Goal: Task Accomplishment & Management: Complete application form

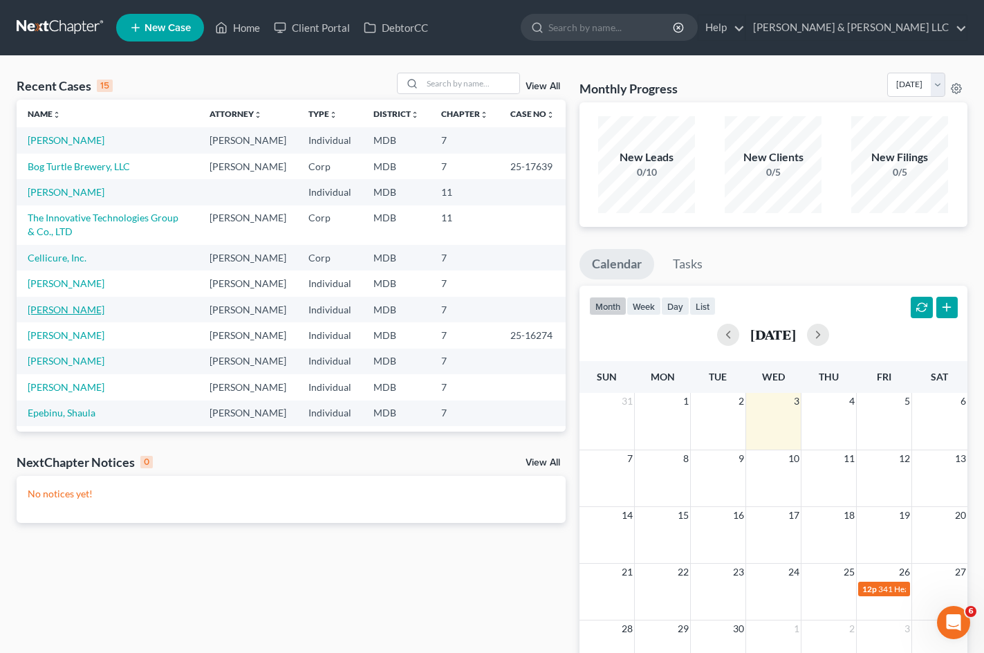
click at [74, 315] on link "[PERSON_NAME]" at bounding box center [66, 310] width 77 height 12
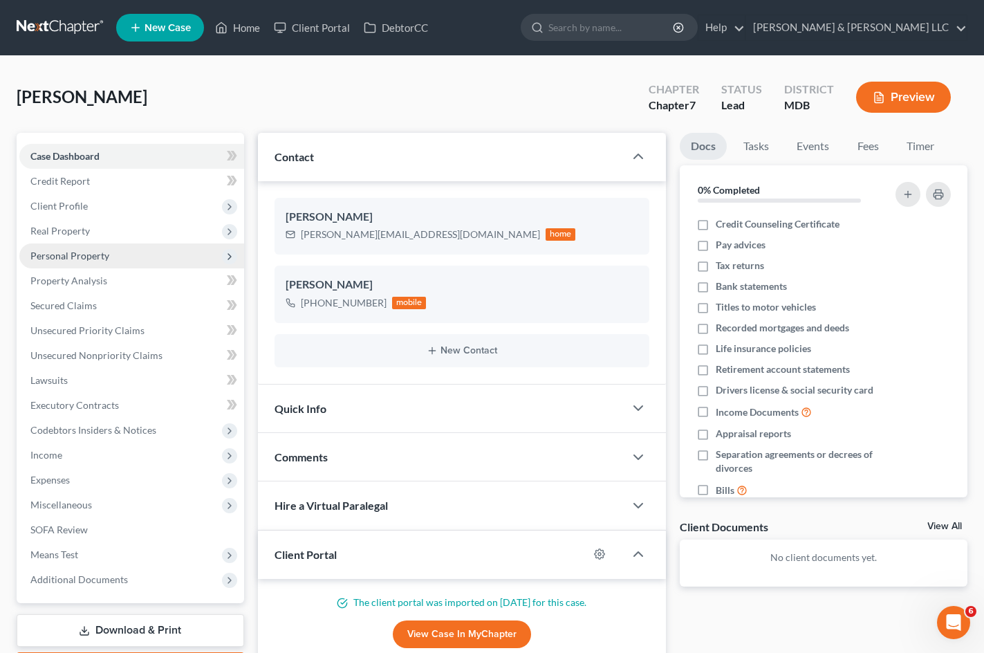
click at [124, 258] on span "Personal Property" at bounding box center [131, 256] width 225 height 25
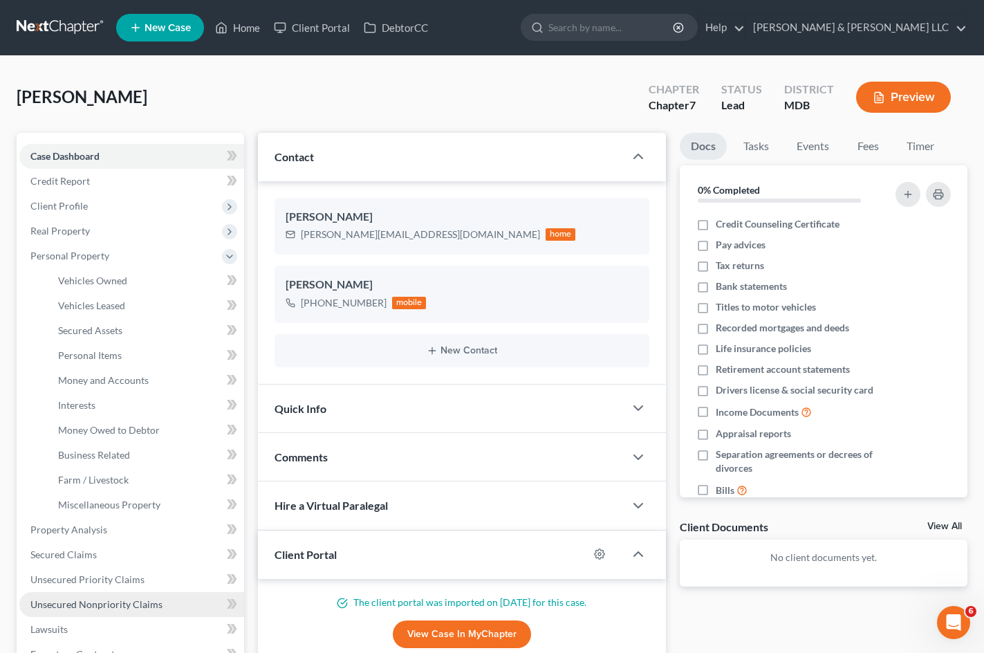
click at [140, 598] on span "Unsecured Nonpriority Claims" at bounding box center [96, 604] width 132 height 12
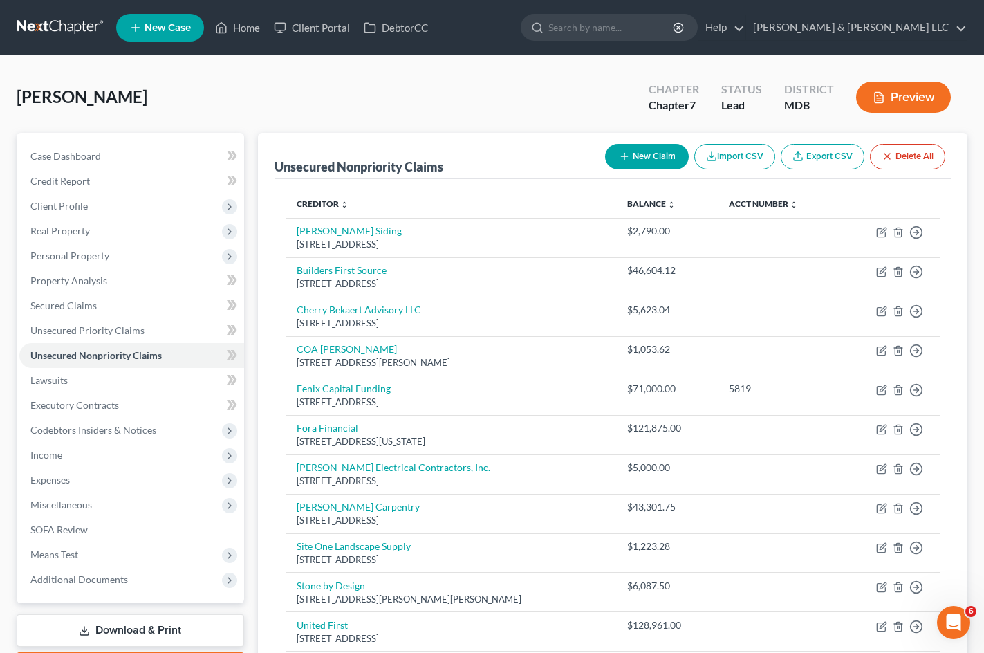
click at [633, 157] on button "New Claim" at bounding box center [647, 157] width 84 height 26
select select "0"
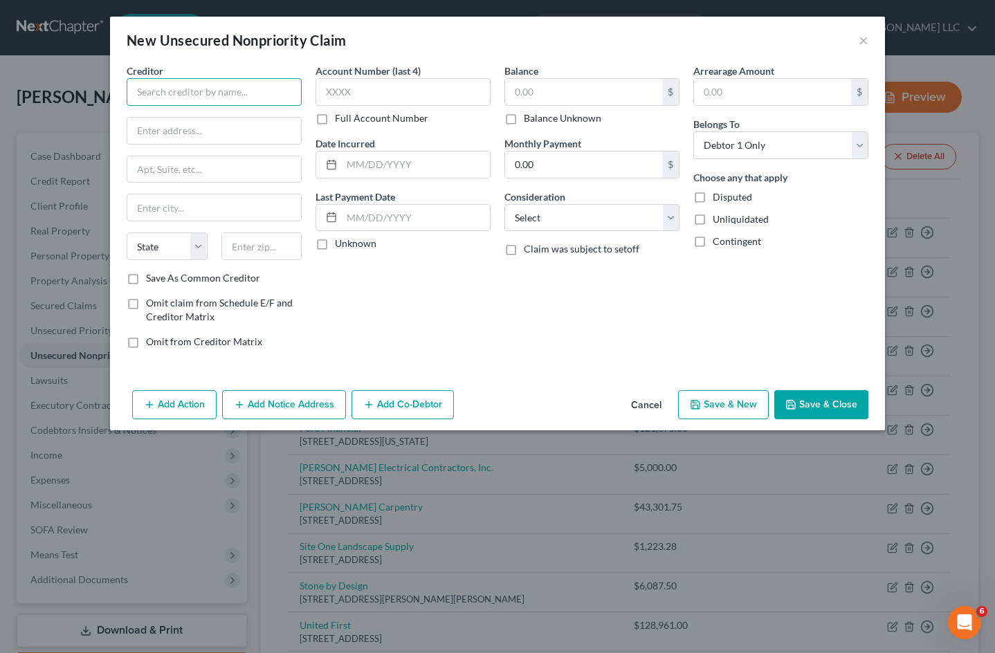
click at [212, 90] on input "text" at bounding box center [214, 92] width 175 height 28
type input "[PERSON_NAME] & [PERSON_NAME] Electric"
type input "[STREET_ADDRESS]"
type input "Suite 460"
type input "[GEOGRAPHIC_DATA]"
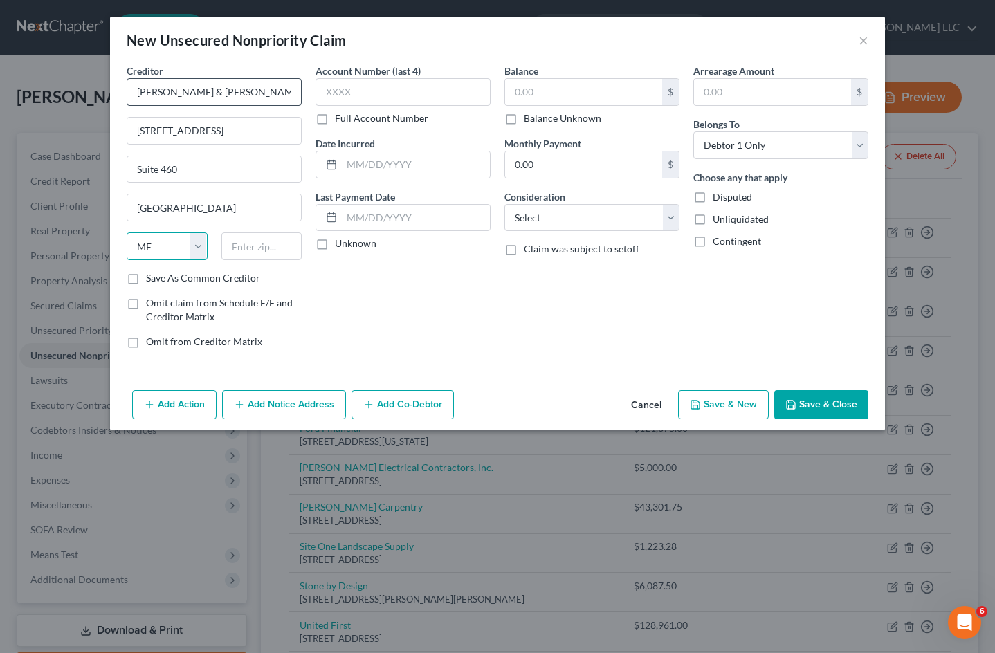
select select "21"
type input "21108"
click at [580, 90] on input "text" at bounding box center [583, 92] width 157 height 26
type input "78,990.00"
click at [403, 405] on button "Add Co-Debtor" at bounding box center [402, 404] width 102 height 29
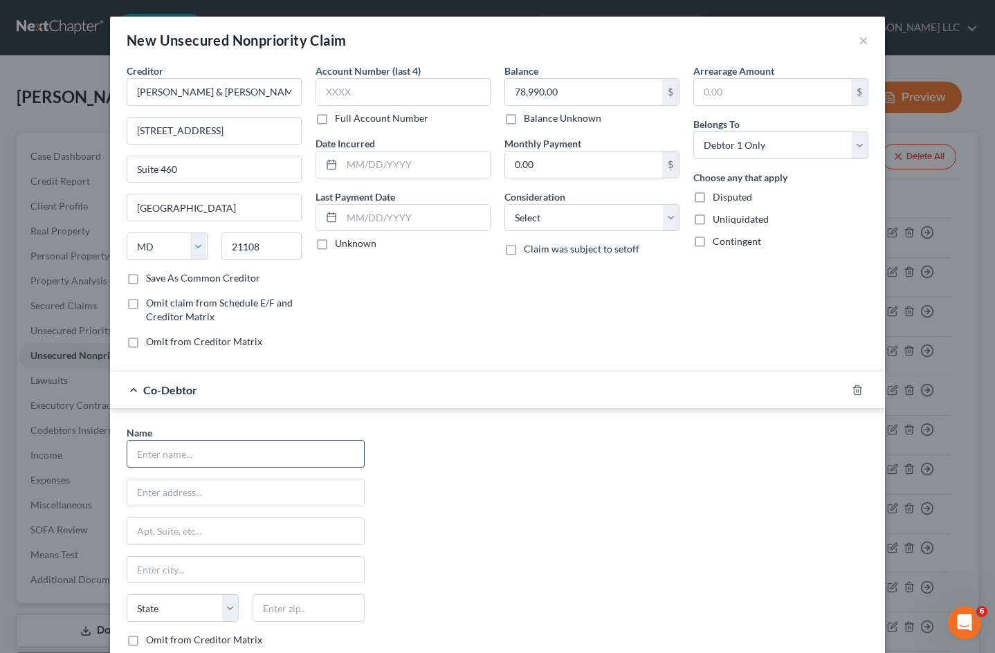
click at [273, 455] on input "text" at bounding box center [245, 454] width 237 height 26
click at [858, 390] on div at bounding box center [865, 390] width 39 height 22
click at [854, 390] on icon "button" at bounding box center [857, 390] width 11 height 11
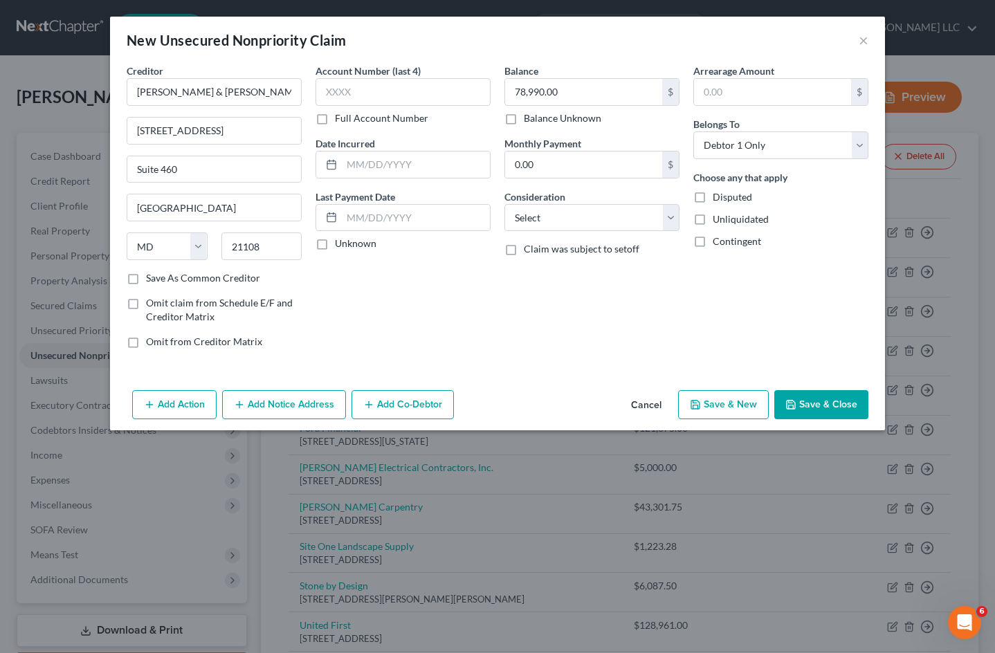
click at [837, 404] on button "Save & Close" at bounding box center [821, 404] width 94 height 29
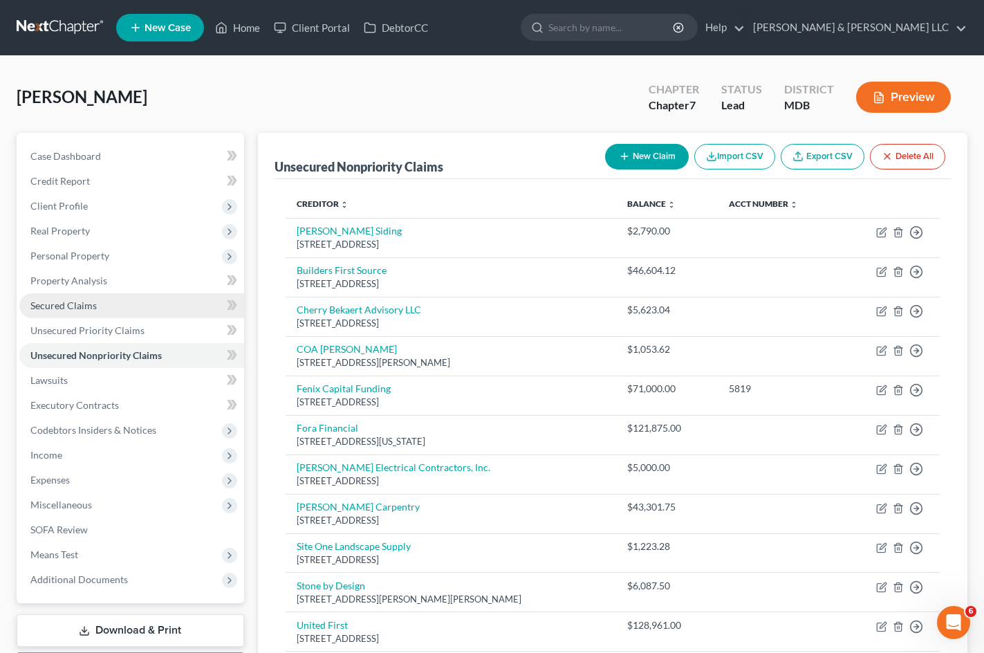
click at [116, 303] on link "Secured Claims" at bounding box center [131, 305] width 225 height 25
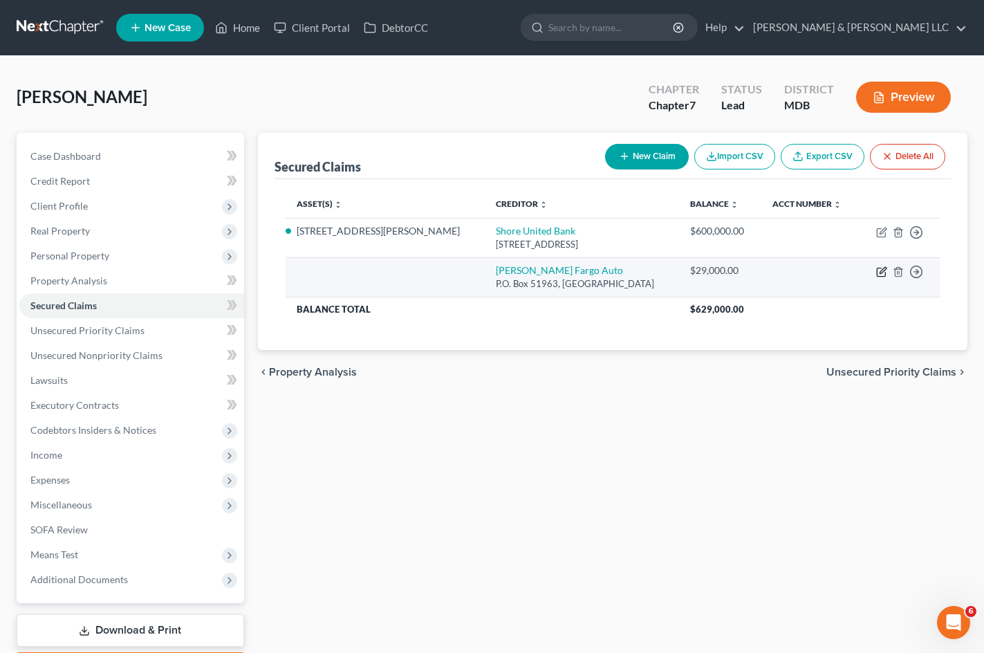
click at [879, 271] on icon "button" at bounding box center [882, 271] width 11 height 11
select select "4"
select select "0"
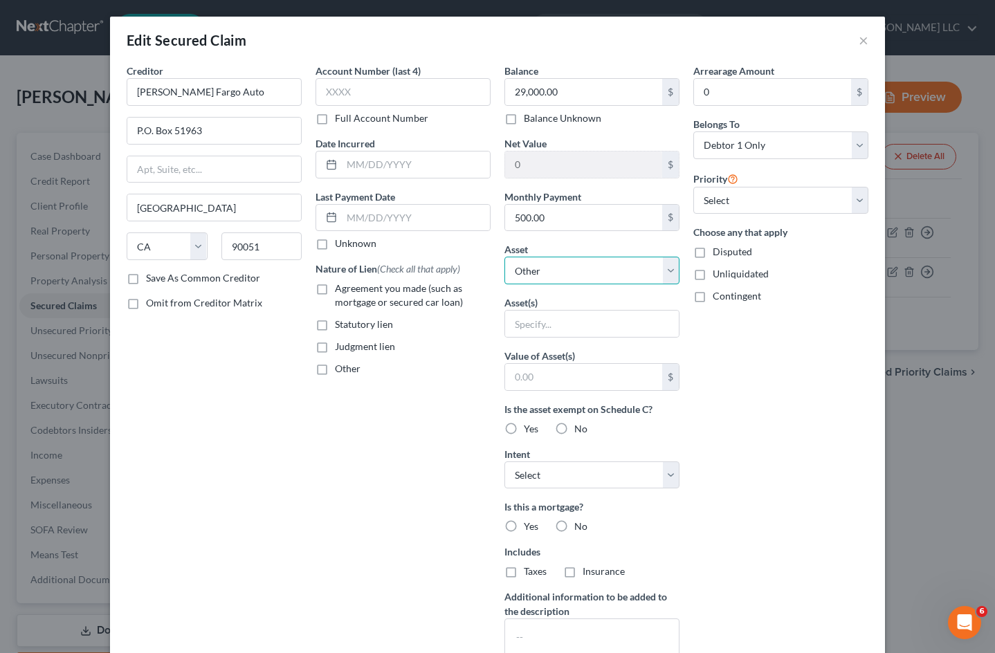
click at [609, 268] on select "Select Other Multiple Assets [STREET_ADDRESS][PERSON_NAME] - $1268500.0 Electro…" at bounding box center [591, 271] width 175 height 28
click at [579, 328] on input "text" at bounding box center [592, 324] width 174 height 26
type input "S"
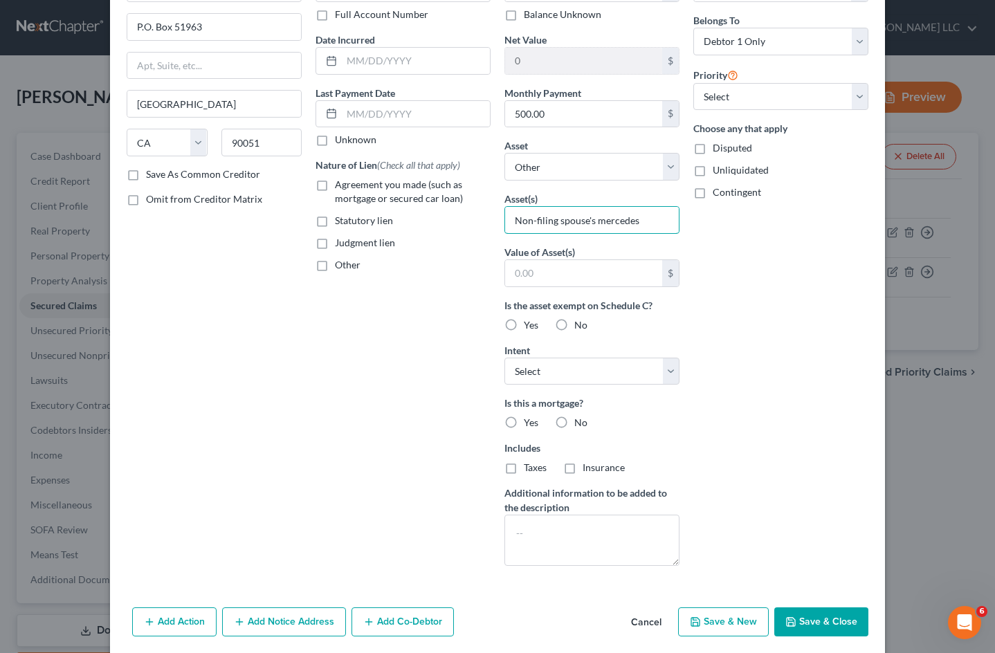
scroll to position [155, 0]
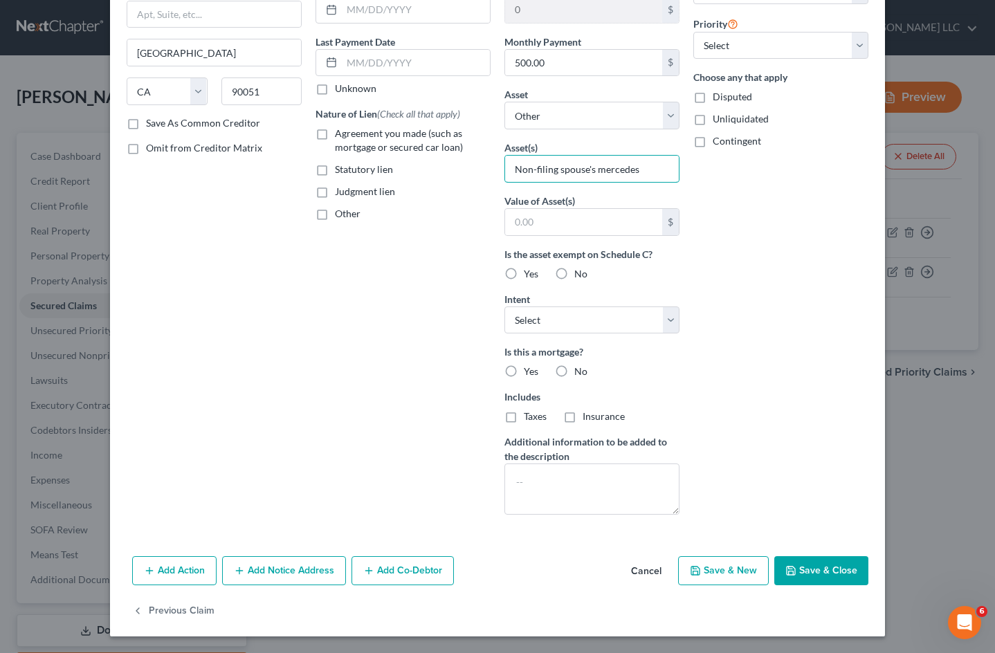
type input "Non-filing spouse's mercedes"
click at [821, 567] on button "Save & Close" at bounding box center [821, 570] width 94 height 29
select select
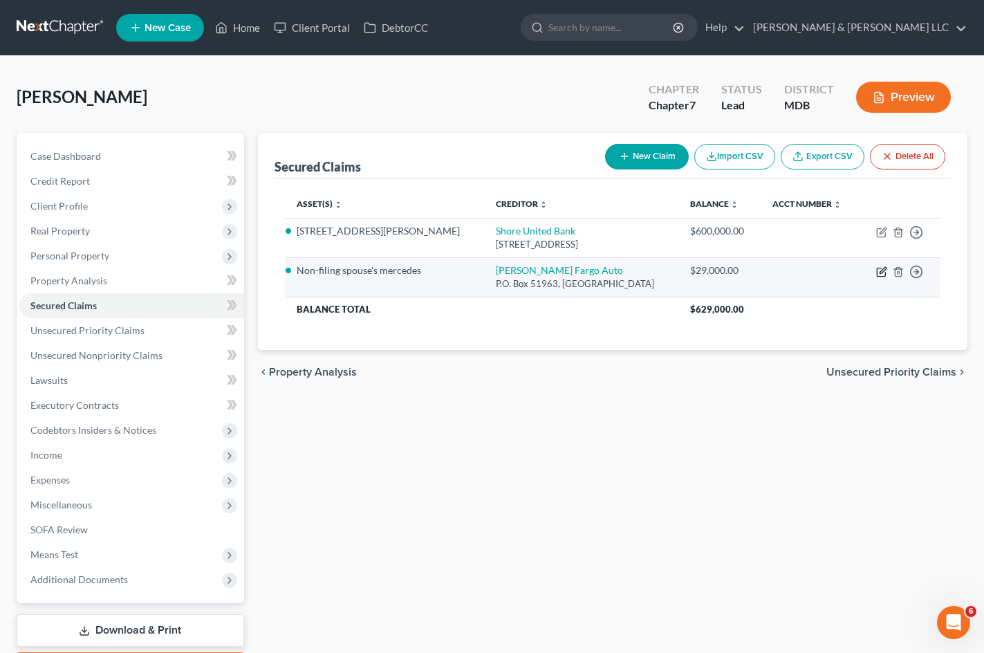
click at [881, 272] on icon "button" at bounding box center [883, 270] width 6 height 6
select select "4"
select select "0"
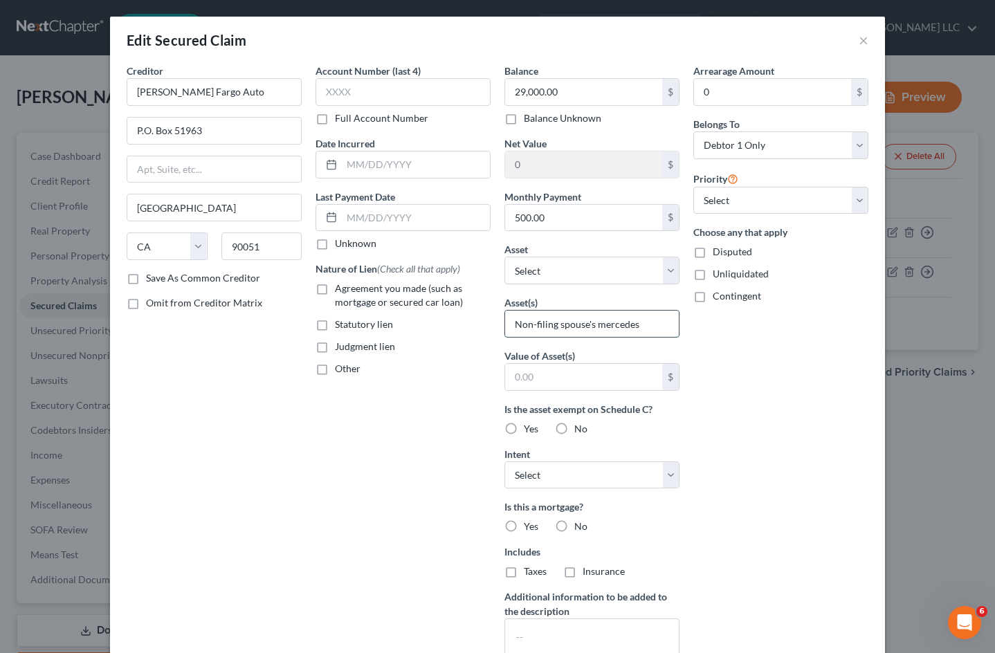
drag, startPoint x: 634, startPoint y: 324, endPoint x: 592, endPoint y: 324, distance: 42.2
click at [592, 324] on input "Non-filing spouse's mercedes" at bounding box center [592, 324] width 174 height 26
type input "Non-filing spouse's auto loan"
click at [824, 152] on select "Select Debtor 1 Only Debtor 2 Only Debtor 1 And Debtor 2 Only At Least One Of T…" at bounding box center [780, 145] width 175 height 28
select select "1"
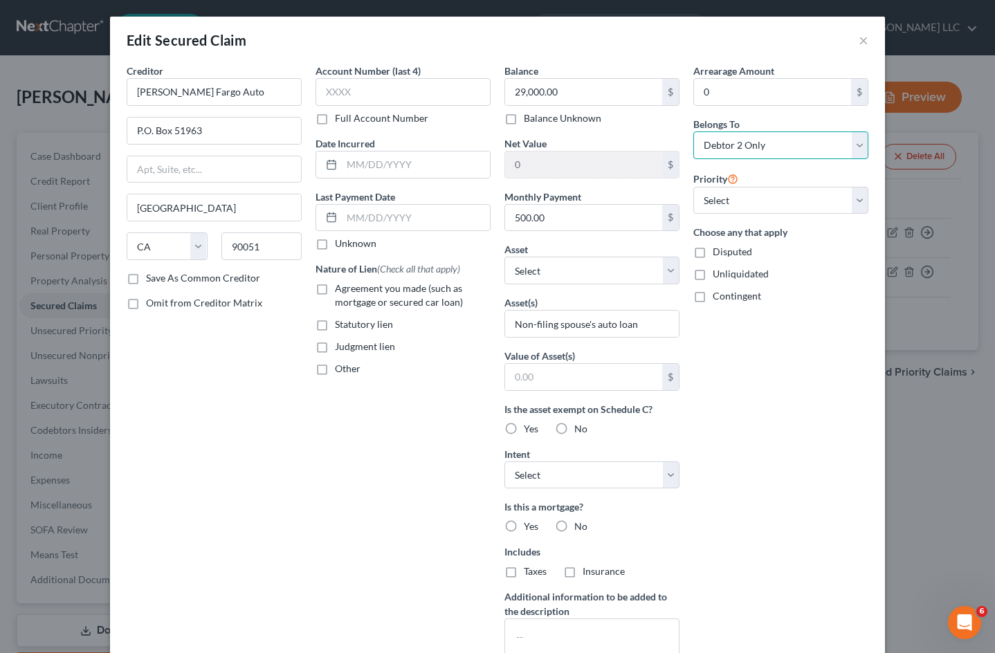
click at [693, 131] on select "Select Debtor 1 Only Debtor 2 Only Debtor 1 And Debtor 2 Only At Least One Of T…" at bounding box center [780, 145] width 175 height 28
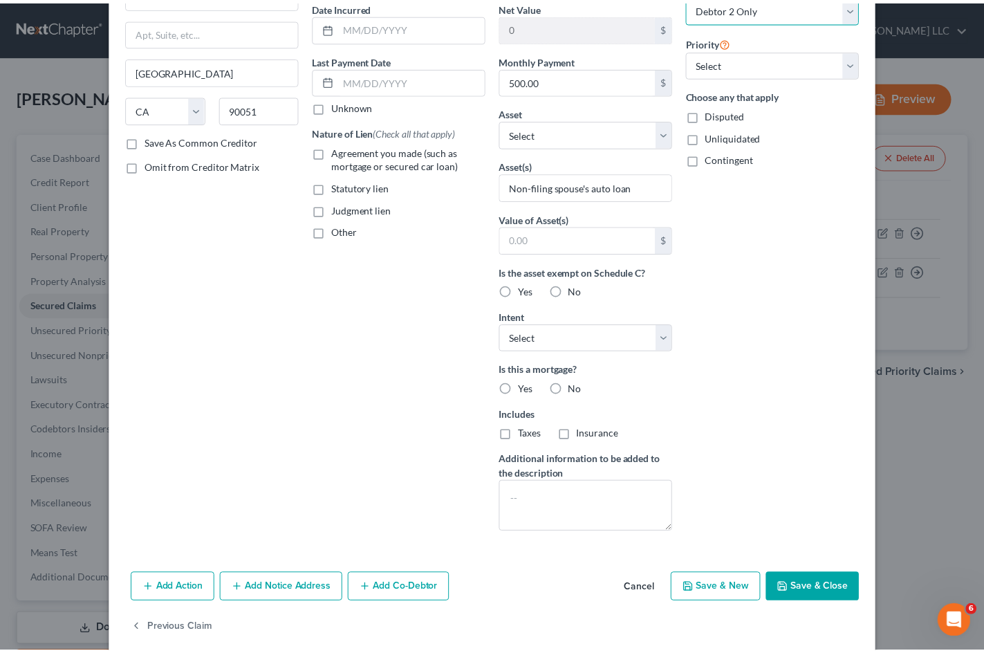
scroll to position [155, 0]
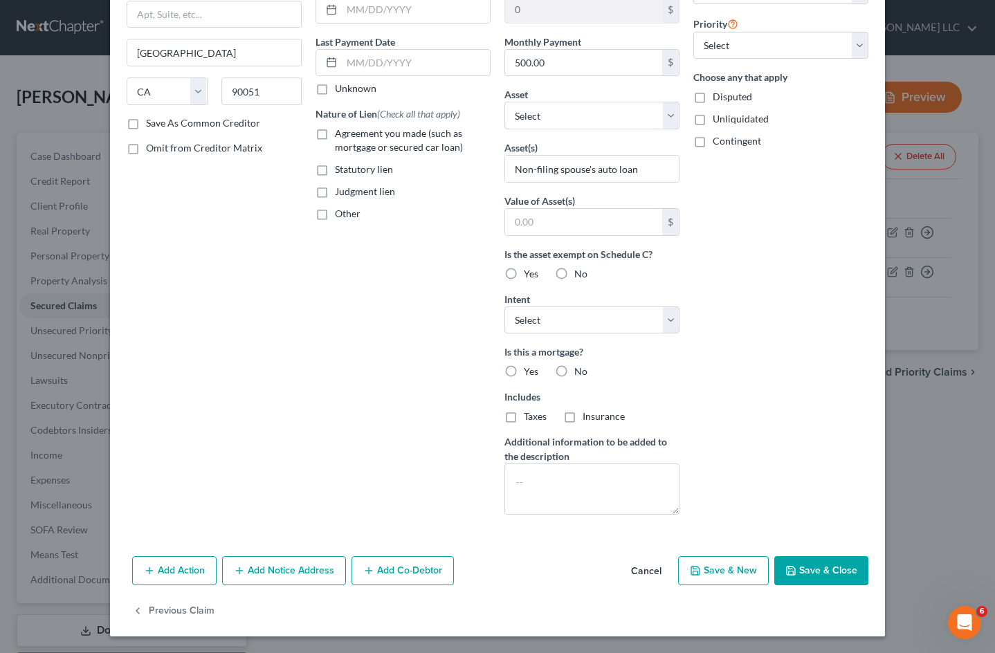
click at [632, 576] on button "Cancel" at bounding box center [646, 572] width 53 height 28
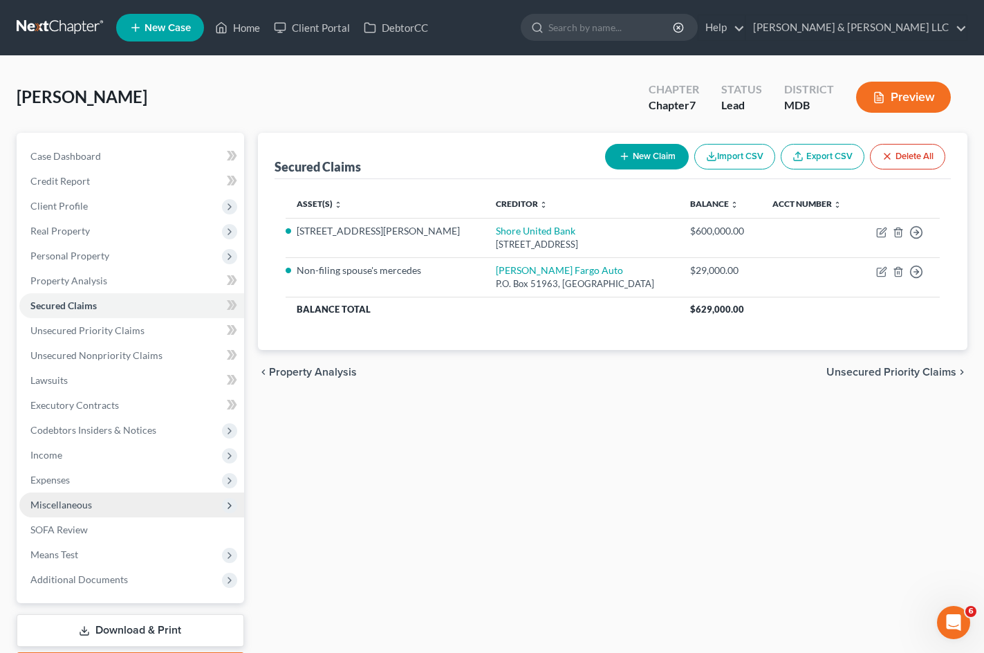
click at [97, 507] on span "Miscellaneous" at bounding box center [131, 505] width 225 height 25
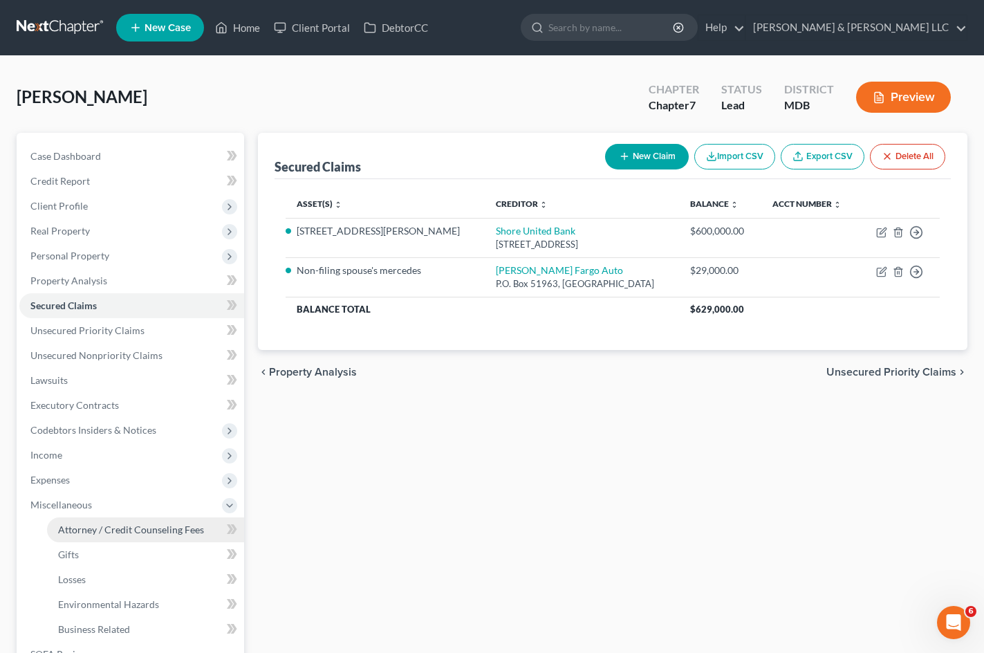
click at [125, 531] on span "Attorney / Credit Counseling Fees" at bounding box center [131, 530] width 146 height 12
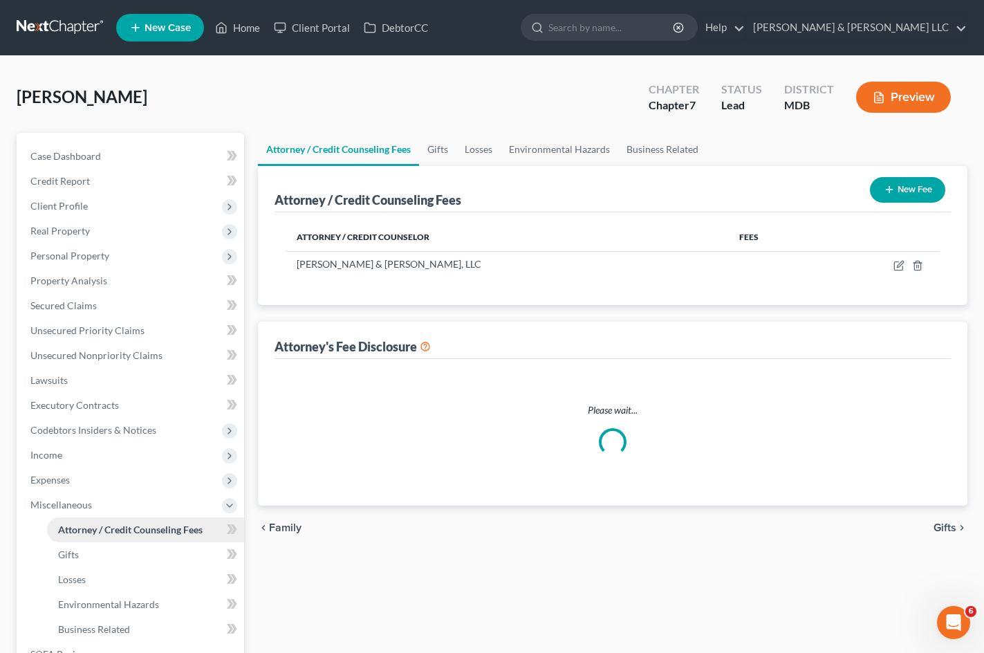
select select "11"
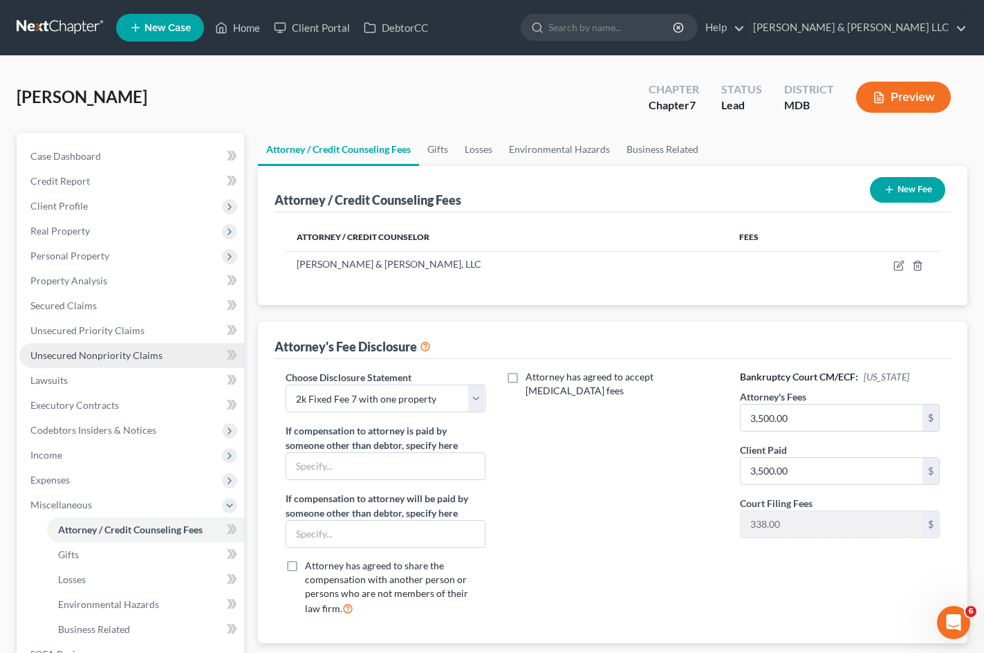
click at [122, 356] on span "Unsecured Nonpriority Claims" at bounding box center [96, 355] width 132 height 12
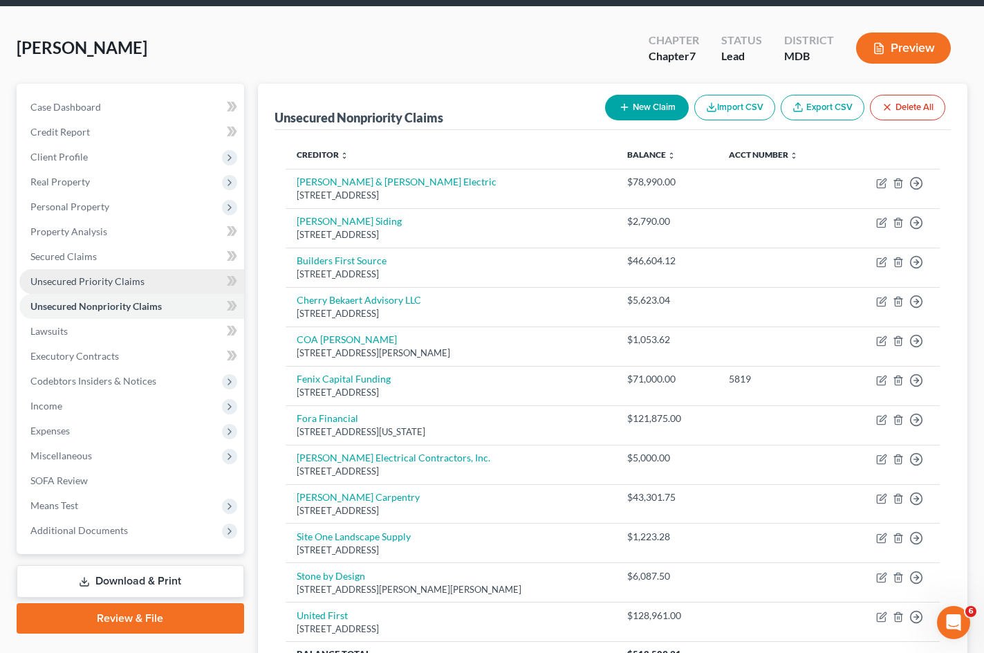
click at [95, 279] on span "Unsecured Priority Claims" at bounding box center [87, 281] width 114 height 12
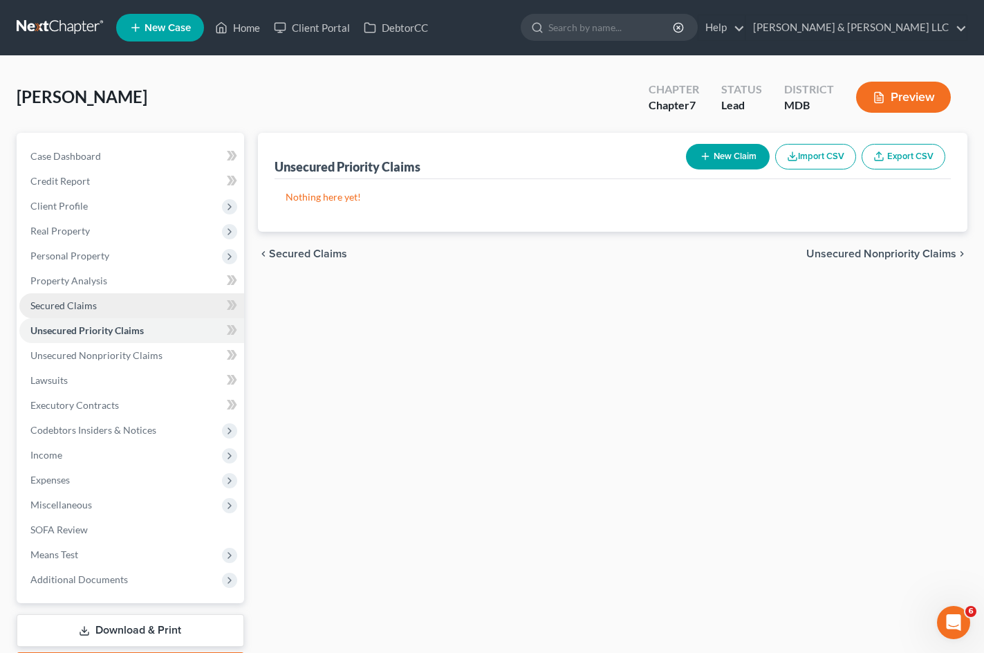
click at [120, 304] on link "Secured Claims" at bounding box center [131, 305] width 225 height 25
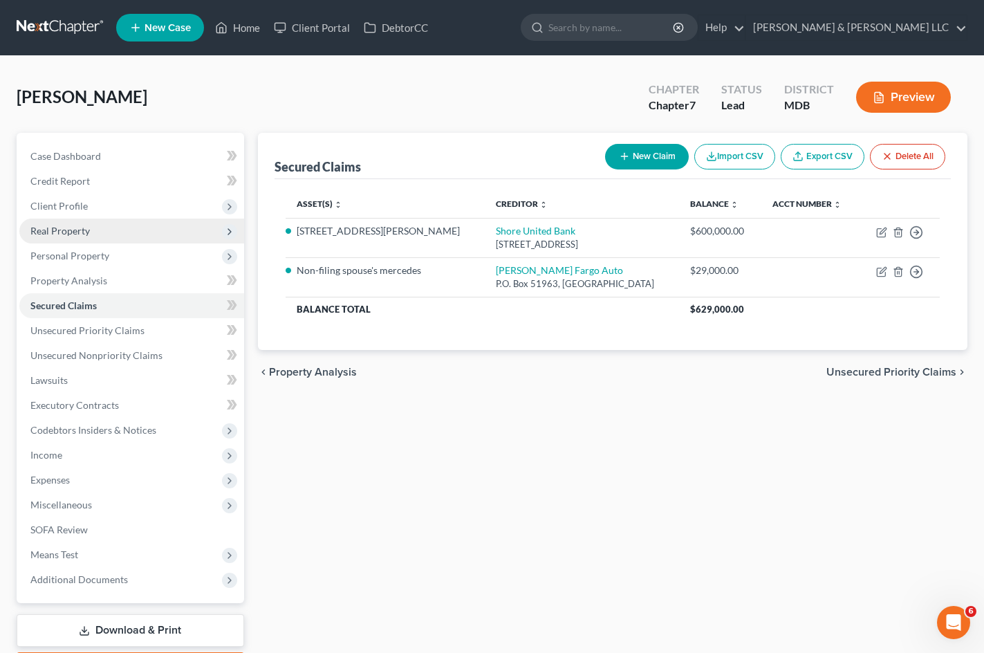
click at [127, 227] on span "Real Property" at bounding box center [131, 231] width 225 height 25
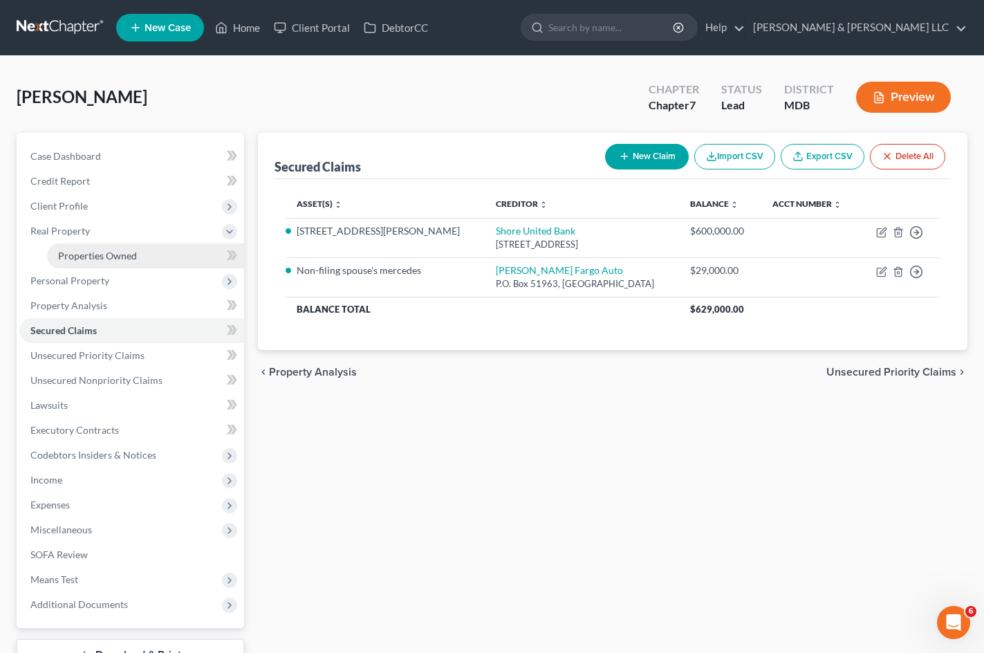
click at [147, 259] on link "Properties Owned" at bounding box center [145, 256] width 197 height 25
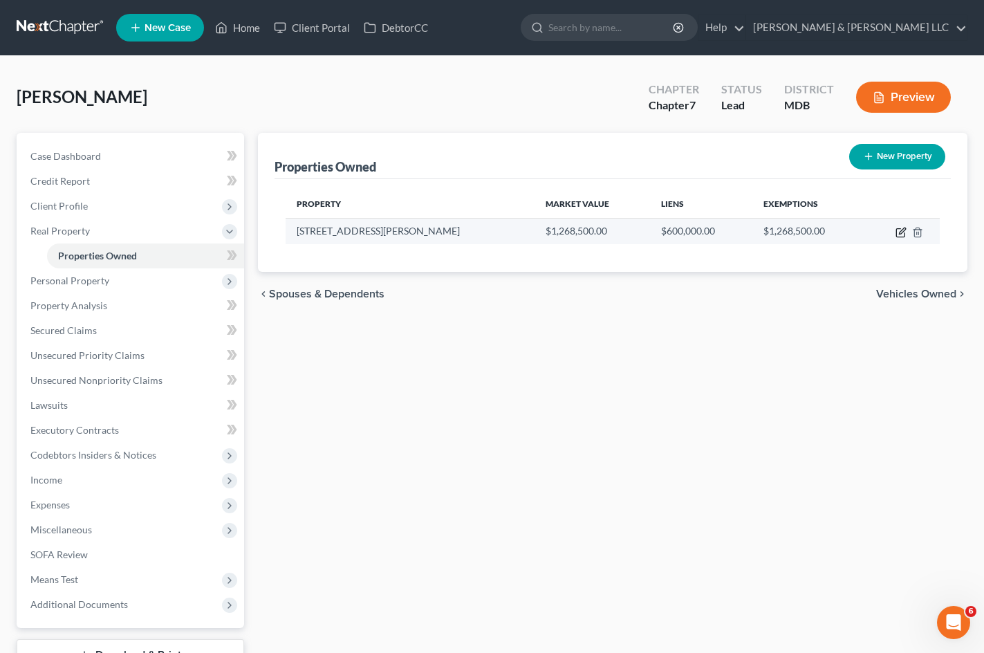
click at [903, 237] on icon "button" at bounding box center [901, 233] width 8 height 8
select select "21"
select select "2"
select select "5"
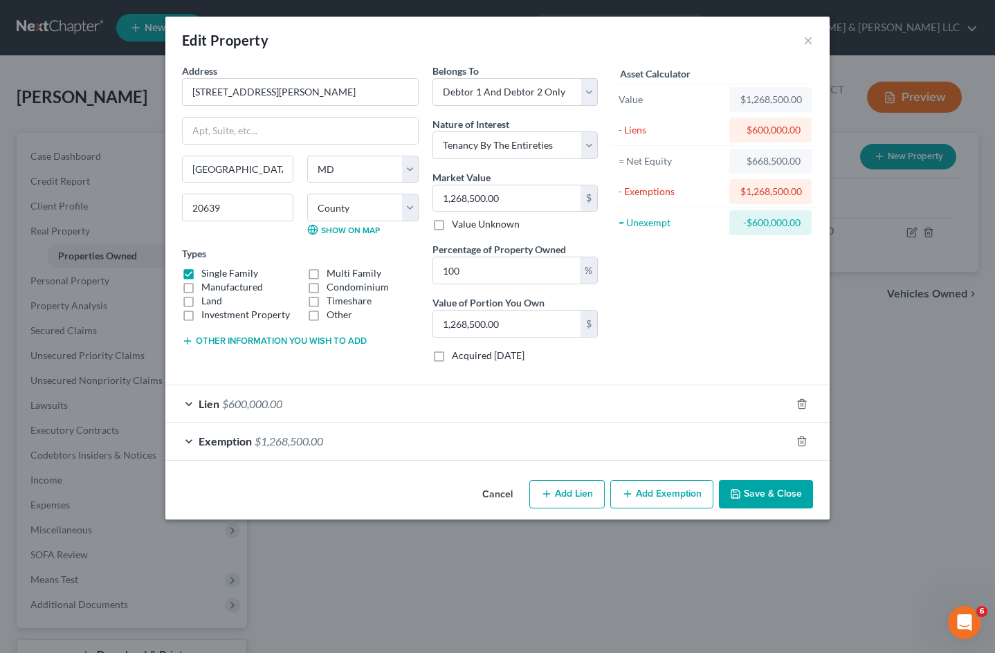
click at [493, 495] on button "Cancel" at bounding box center [497, 496] width 53 height 28
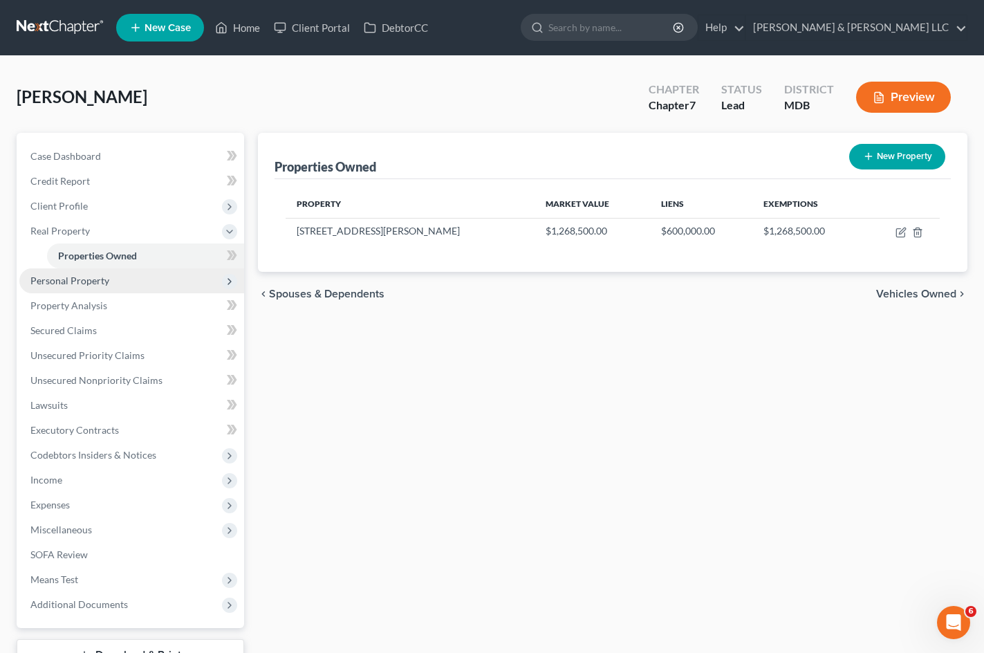
click at [139, 282] on span "Personal Property" at bounding box center [131, 280] width 225 height 25
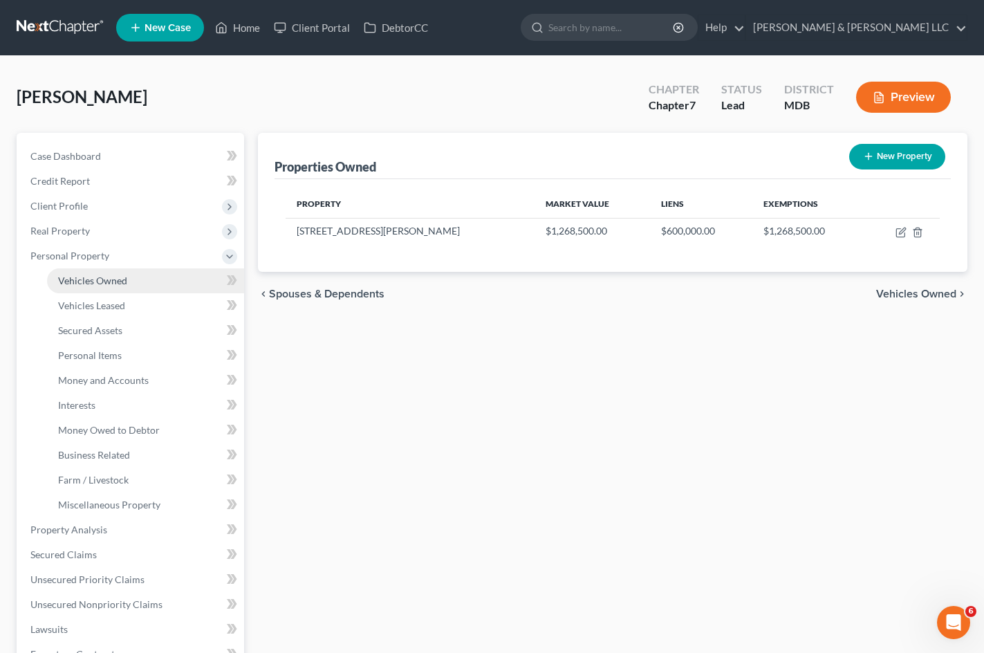
click at [148, 291] on link "Vehicles Owned" at bounding box center [145, 280] width 197 height 25
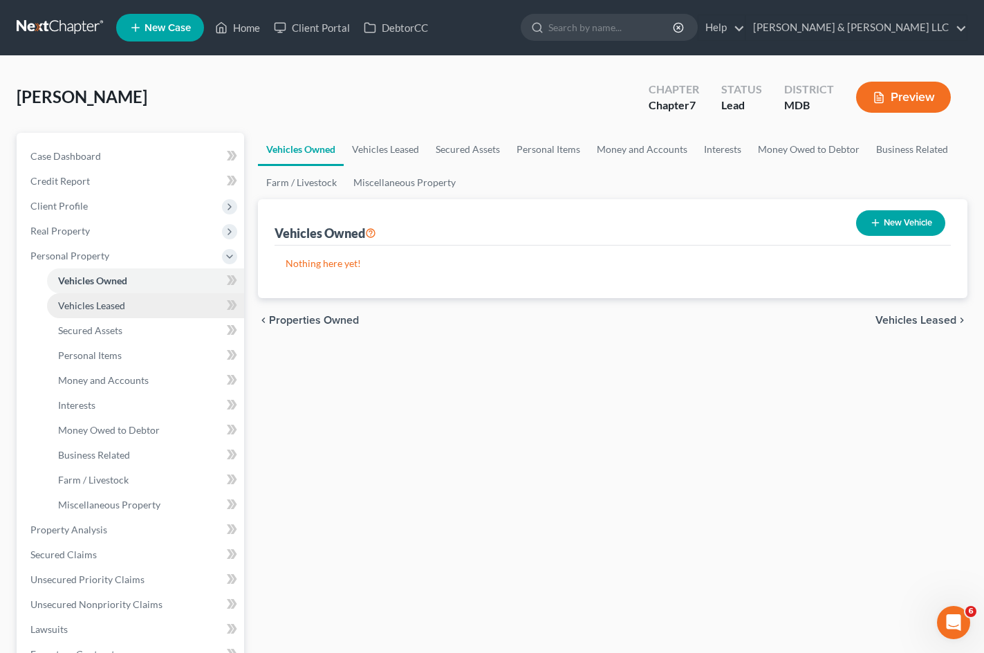
click at [152, 310] on link "Vehicles Leased" at bounding box center [145, 305] width 197 height 25
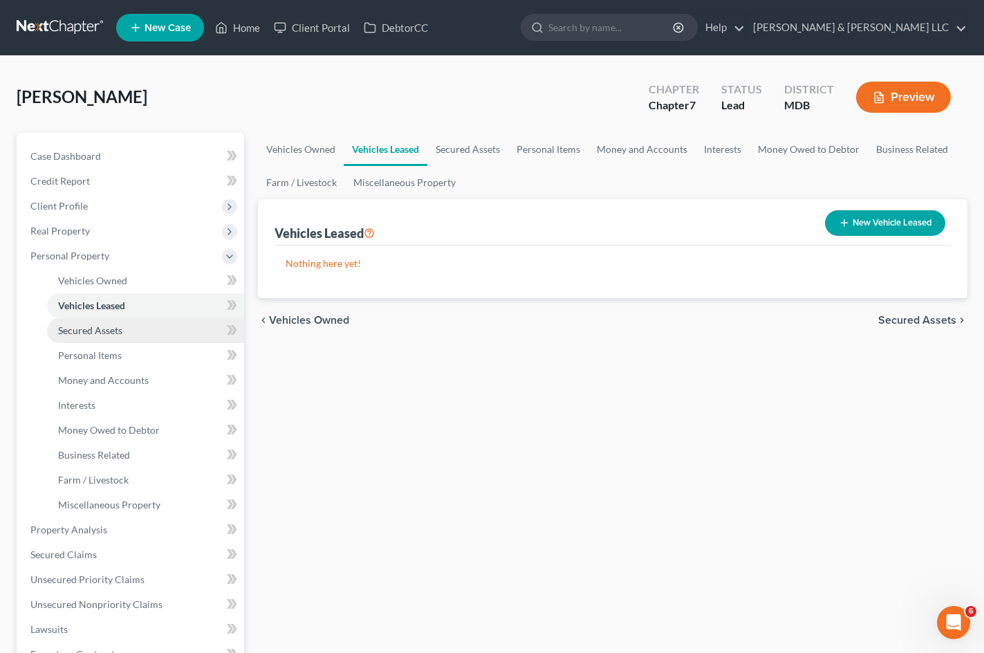
click at [151, 327] on link "Secured Assets" at bounding box center [145, 330] width 197 height 25
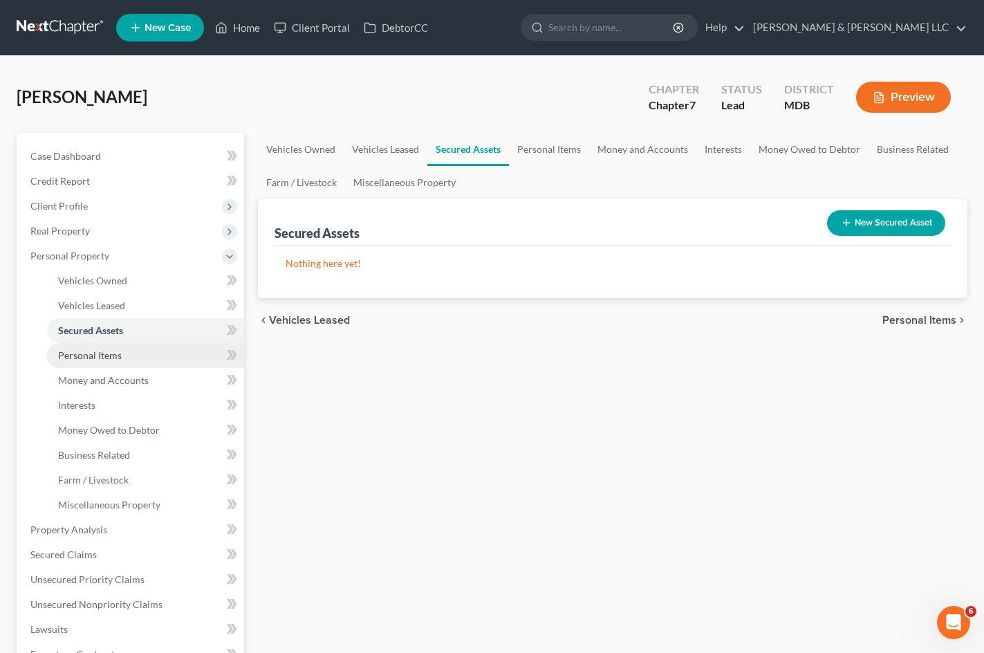
click at [147, 354] on link "Personal Items" at bounding box center [145, 355] width 197 height 25
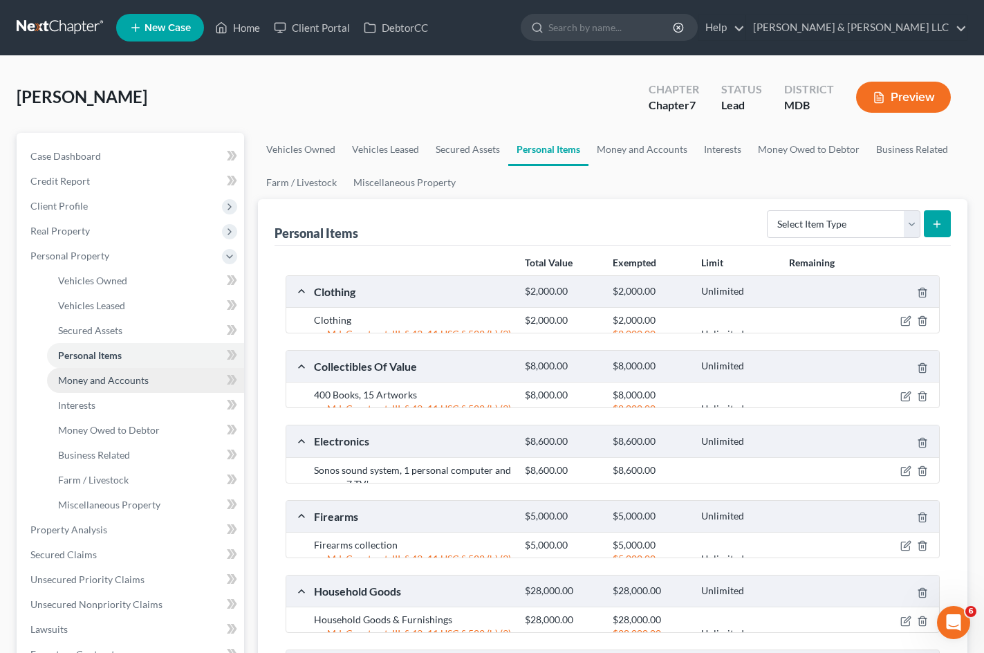
click at [144, 374] on span "Money and Accounts" at bounding box center [103, 380] width 91 height 12
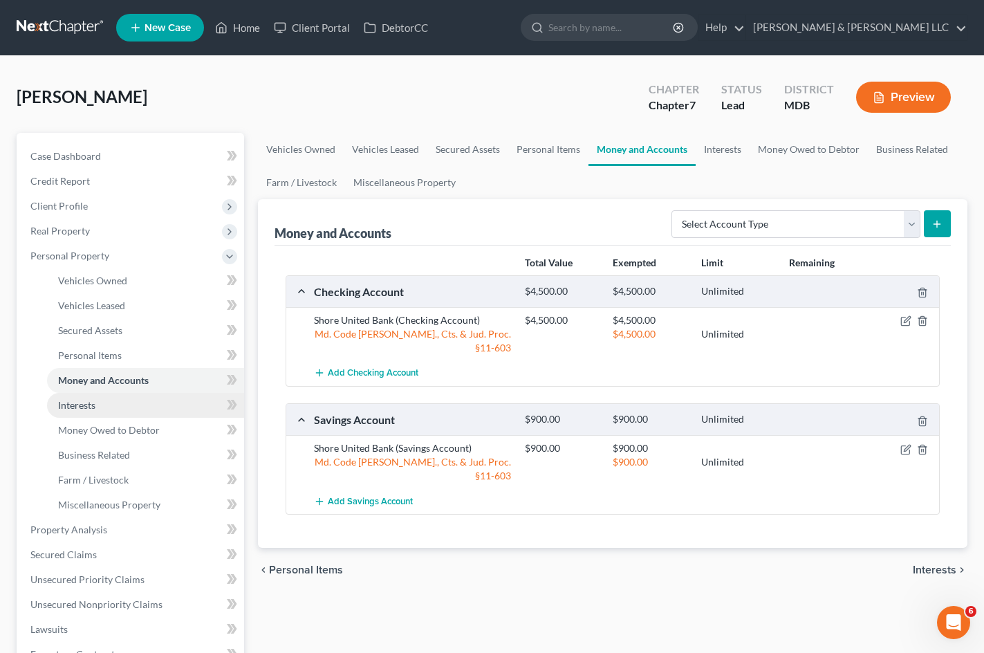
click at [143, 411] on link "Interests" at bounding box center [145, 405] width 197 height 25
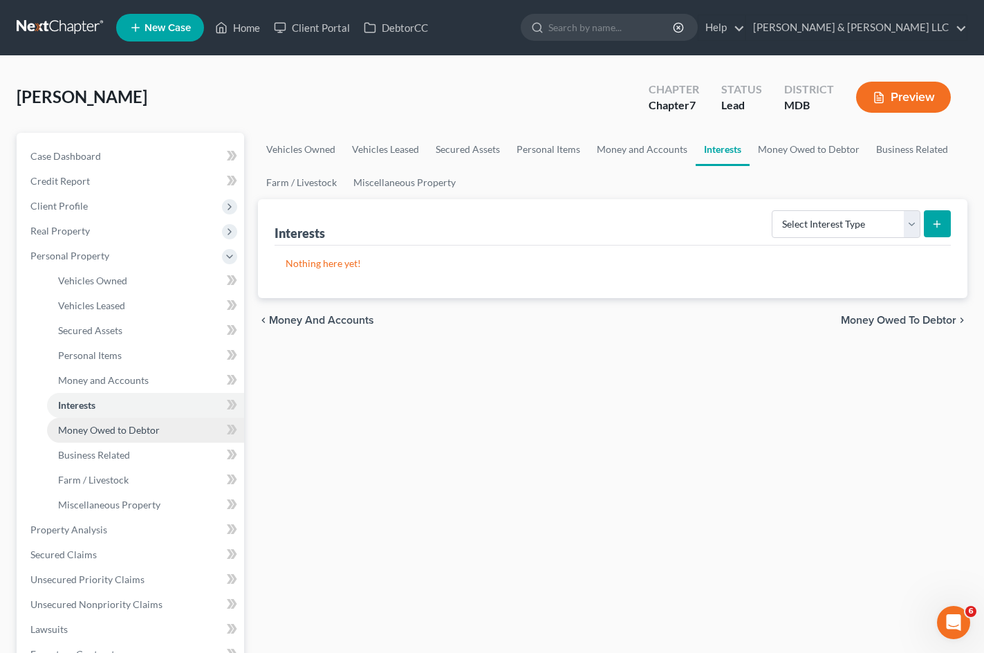
click at [145, 427] on span "Money Owed to Debtor" at bounding box center [109, 430] width 102 height 12
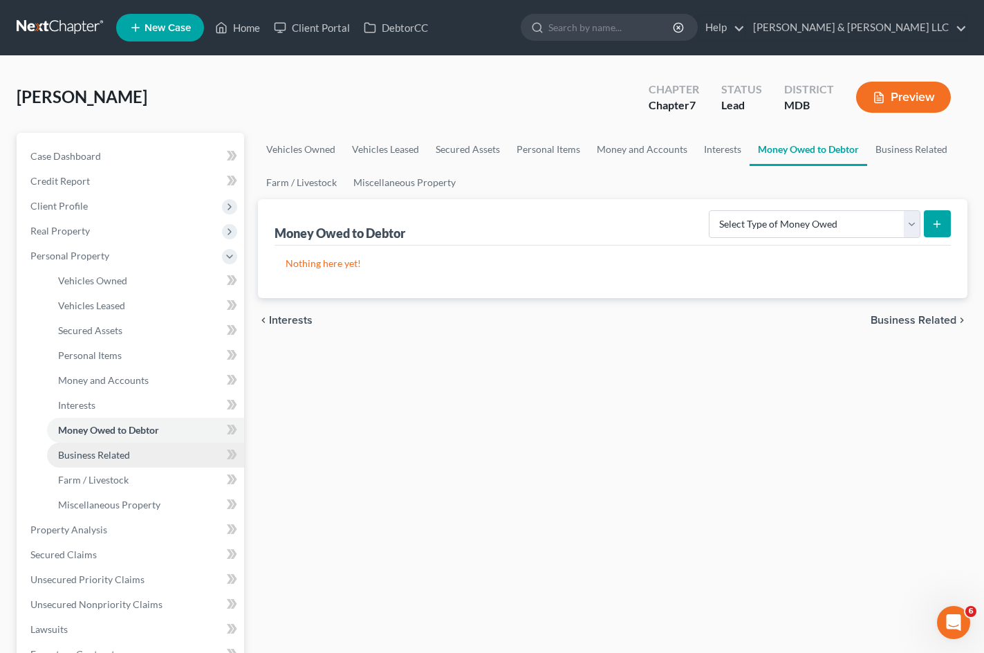
click at [136, 457] on link "Business Related" at bounding box center [145, 455] width 197 height 25
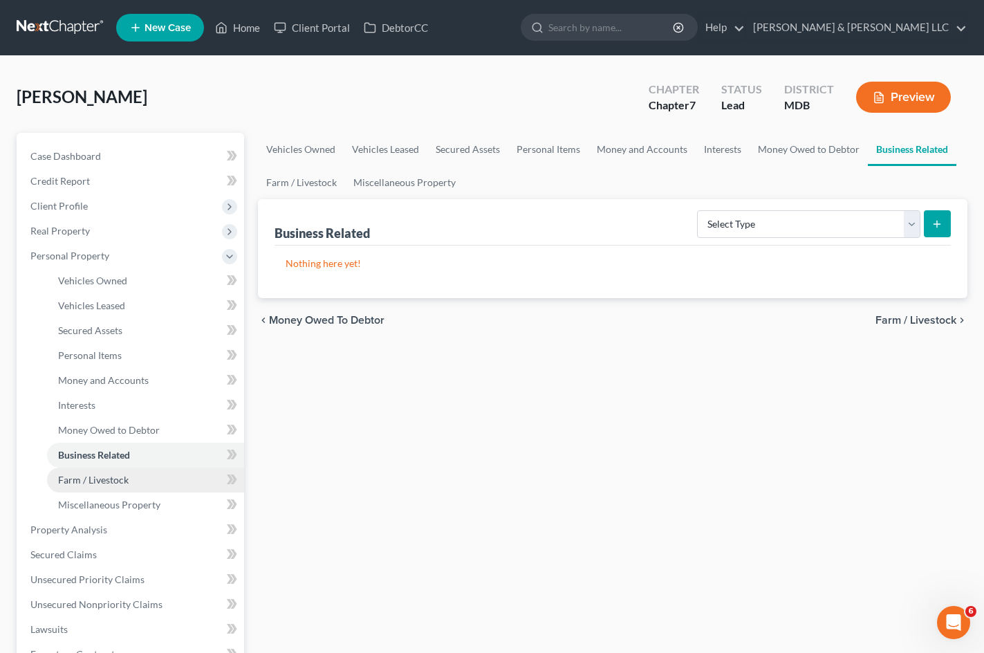
click at [132, 476] on link "Farm / Livestock" at bounding box center [145, 480] width 197 height 25
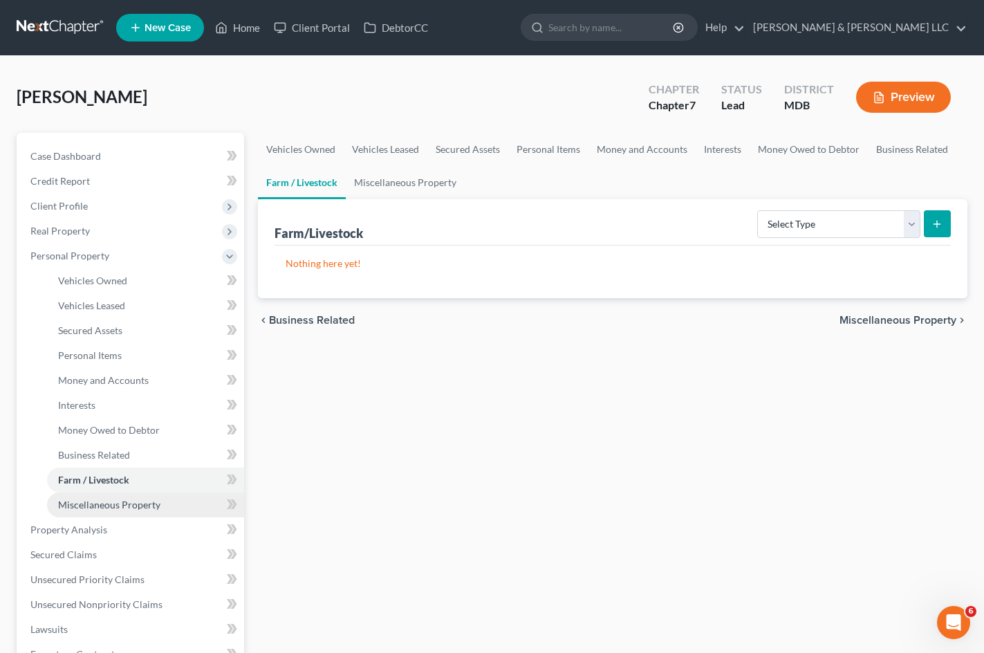
click at [133, 502] on span "Miscellaneous Property" at bounding box center [109, 505] width 102 height 12
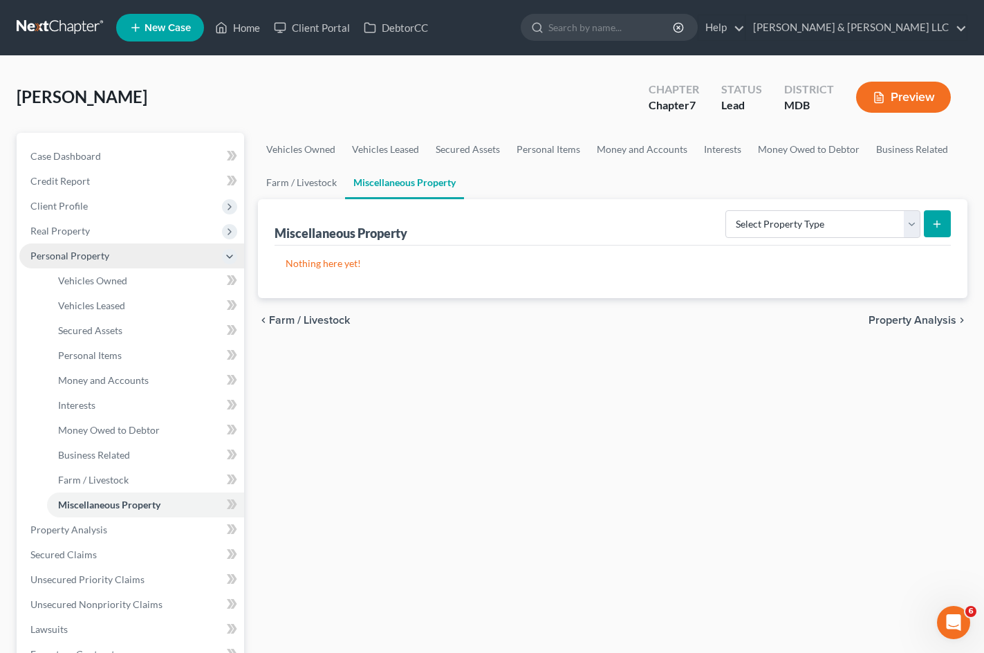
click at [120, 257] on span "Personal Property" at bounding box center [131, 256] width 225 height 25
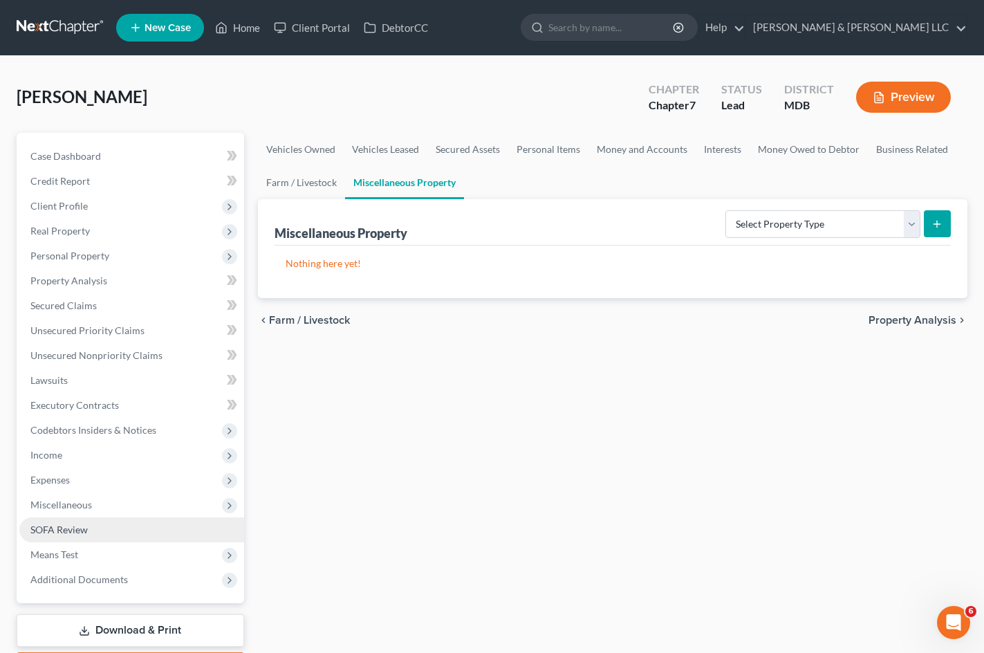
click at [196, 518] on link "SOFA Review" at bounding box center [131, 530] width 225 height 25
